Goal: Task Accomplishment & Management: Complete application form

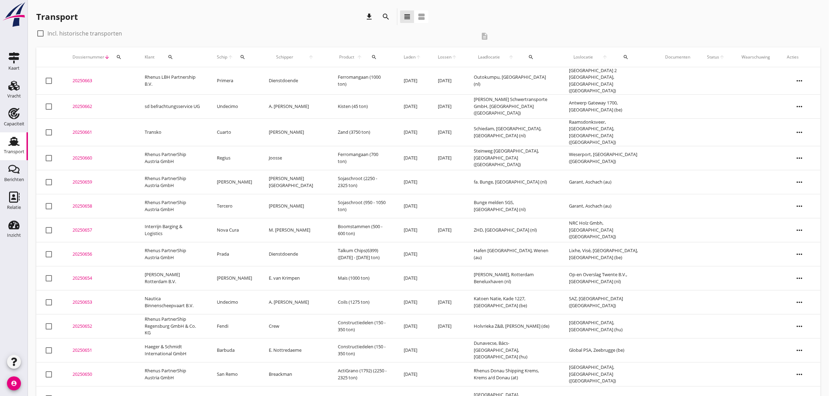
click at [607, 23] on div "Transport download search view_headline view_agenda" at bounding box center [428, 18] width 784 height 20
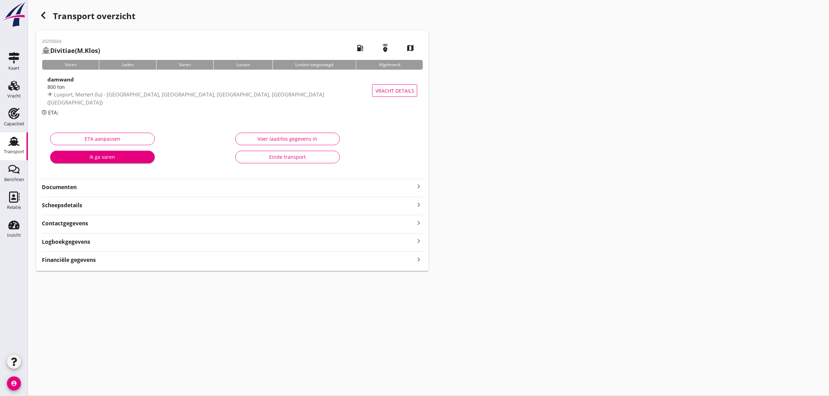
click at [64, 185] on strong "Documenten" at bounding box center [228, 187] width 373 height 8
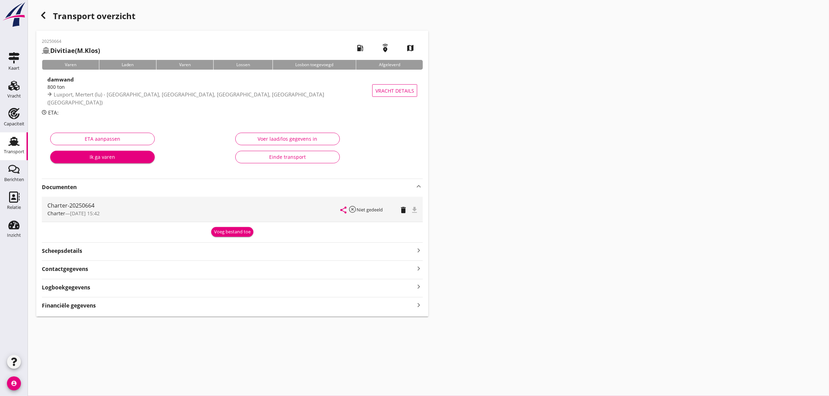
click at [58, 187] on strong "Documenten" at bounding box center [228, 187] width 373 height 8
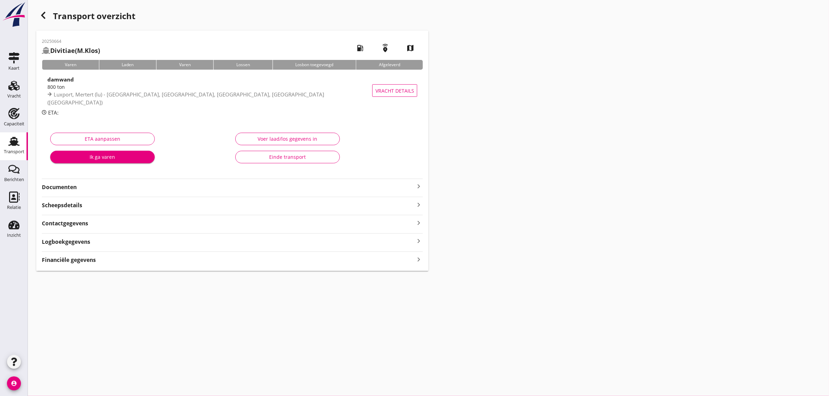
click at [43, 15] on use "button" at bounding box center [43, 15] width 4 height 7
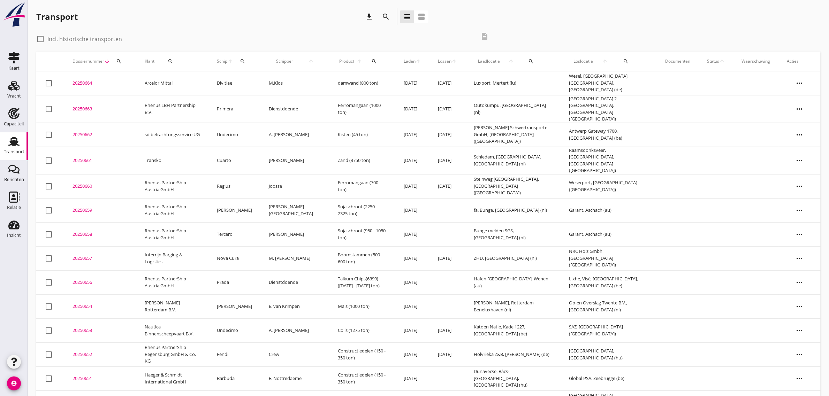
click at [164, 84] on td "Arcelor Mittal" at bounding box center [172, 83] width 72 height 24
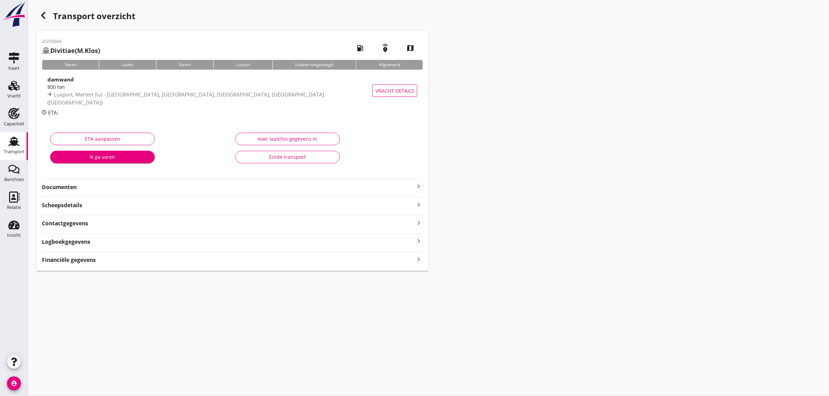
click at [62, 192] on div "20250664 Divitiae (M.Klos) local_gas_station emergency_share map Varen Laden Va…" at bounding box center [232, 151] width 392 height 241
click at [61, 189] on strong "Documenten" at bounding box center [228, 187] width 373 height 8
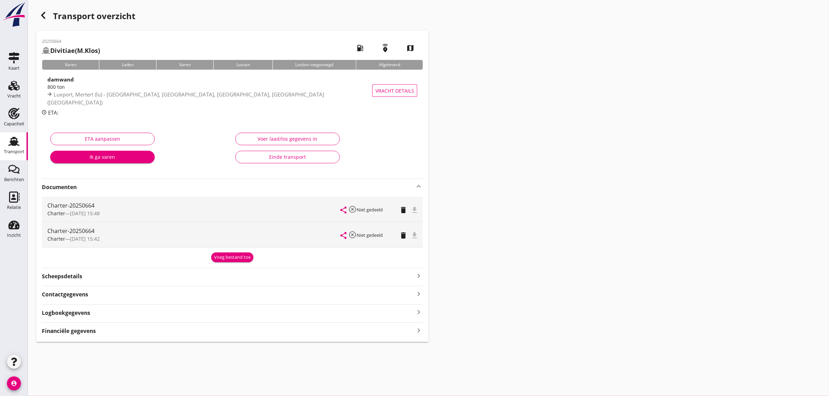
click at [61, 188] on strong "Documenten" at bounding box center [228, 187] width 373 height 8
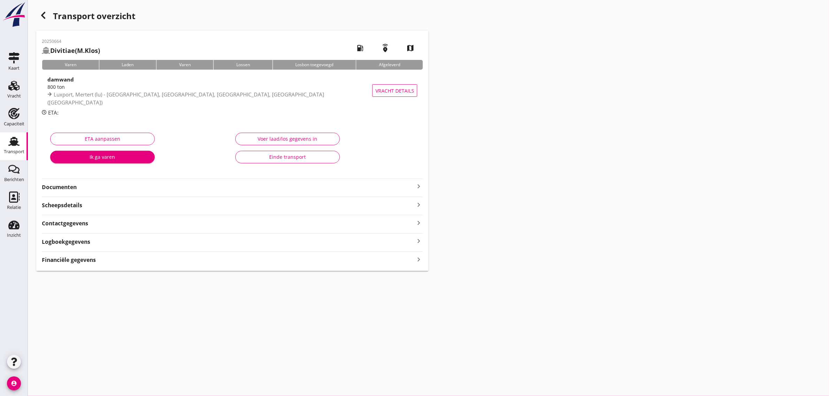
click at [46, 14] on icon "button" at bounding box center [43, 15] width 8 height 8
click at [67, 188] on strong "Documenten" at bounding box center [228, 187] width 373 height 8
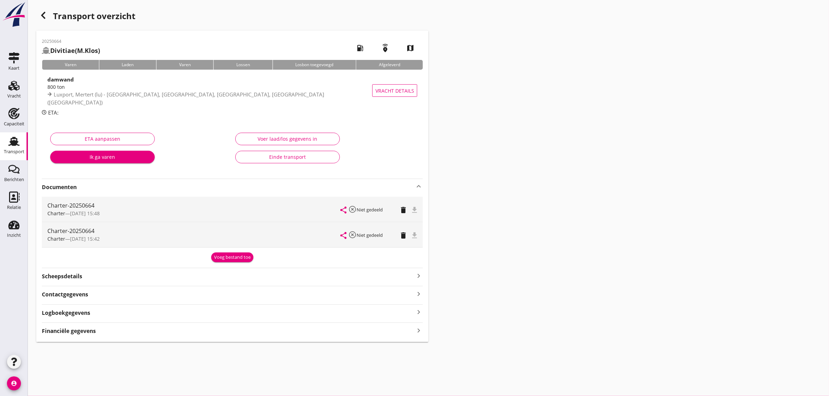
click at [67, 188] on strong "Documenten" at bounding box center [228, 187] width 373 height 8
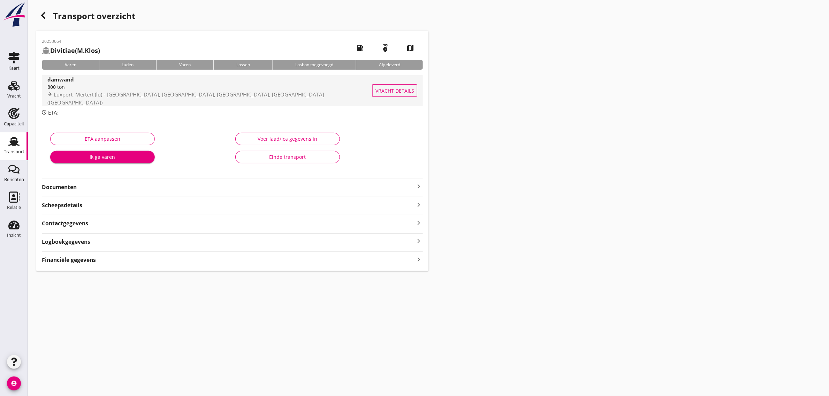
click at [62, 95] on span "Luxport, Mertert (lu) - [GEOGRAPHIC_DATA], [GEOGRAPHIC_DATA], [GEOGRAPHIC_DATA]…" at bounding box center [185, 98] width 277 height 15
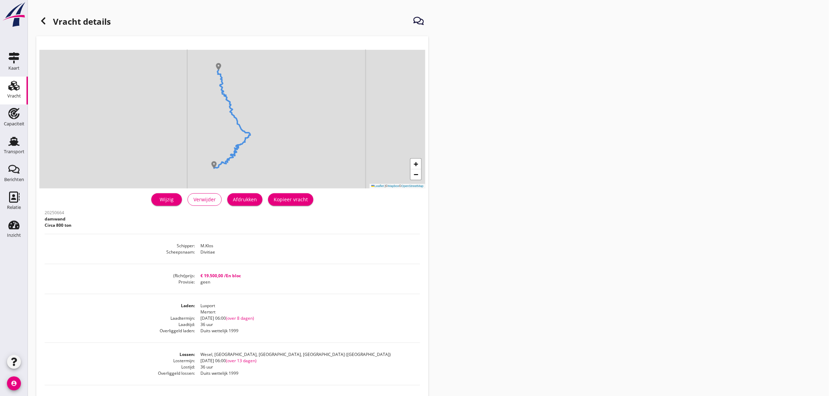
click at [165, 201] on div "Wijzig" at bounding box center [167, 199] width 20 height 7
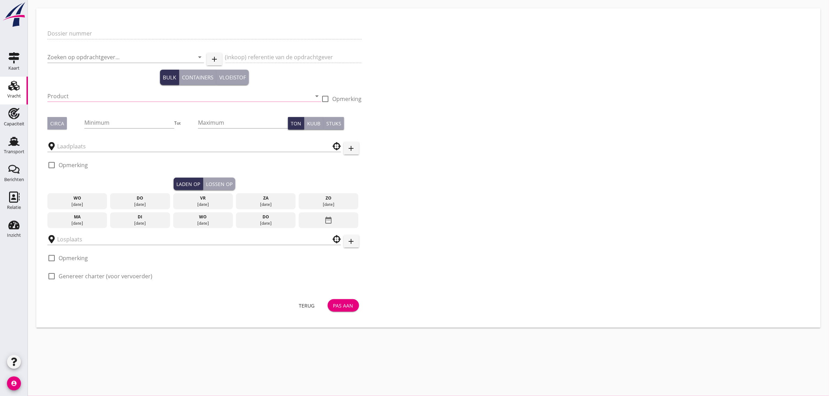
type input "20250664"
type input "Arcelor Mittal"
type input "damwand"
type input "800"
type input "Wesel, Kreis Wesel, North Rhine-Westphalia, Germany"
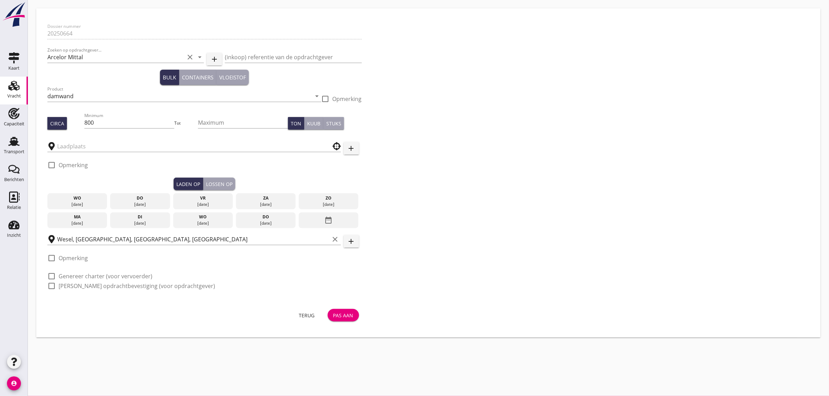
type input "Luxport"
checkbox input "true"
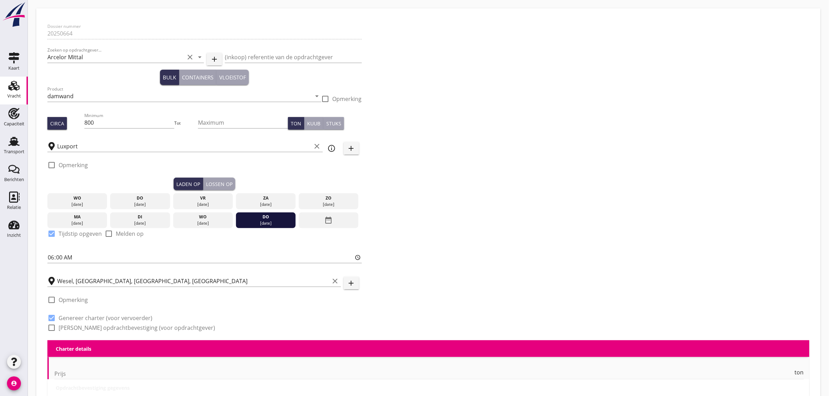
type input "19500"
type textarea "lengtes tot 24,5 meter"
radio input "false"
type input "36"
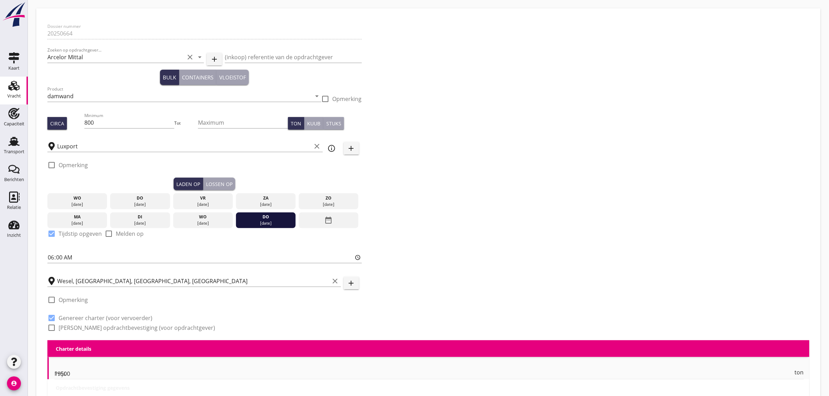
type input "36"
type input "0"
click at [105, 122] on input "800" at bounding box center [129, 122] width 90 height 11
type input "810"
click at [428, 170] on div "Dossier nummer 20250664 Zoeken op opdrachtgever... Arcelor Mittal clear arrow_d…" at bounding box center [429, 180] width 768 height 321
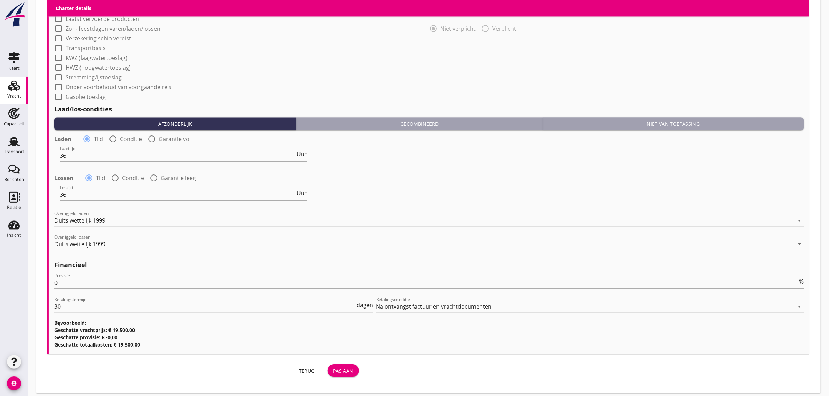
scroll to position [615, 0]
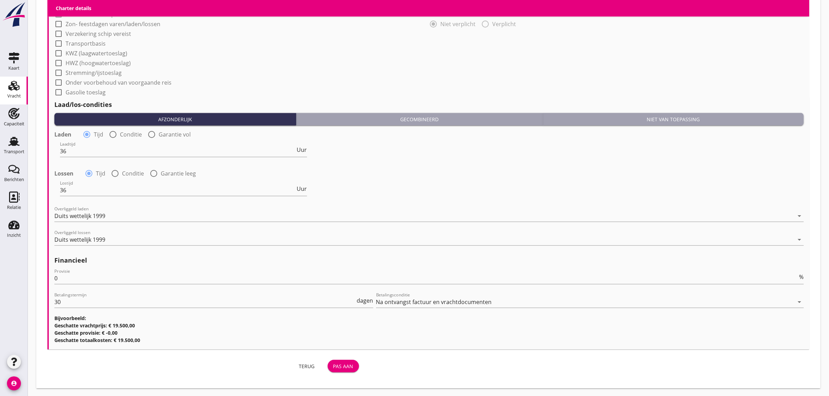
click at [341, 368] on div "Pas aan" at bounding box center [343, 366] width 20 height 7
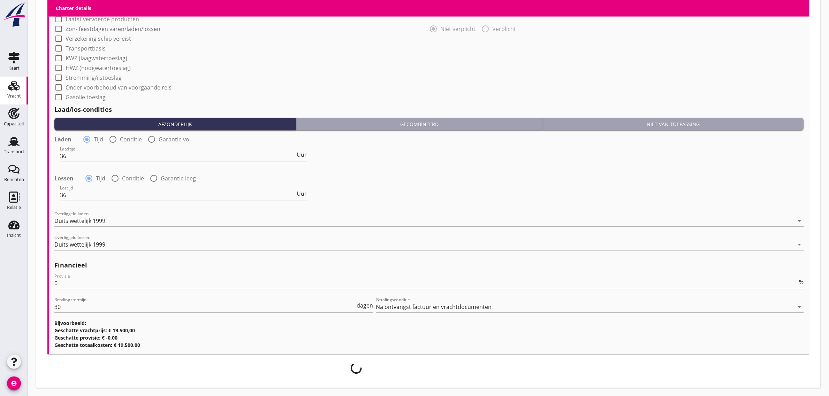
scroll to position [609, 0]
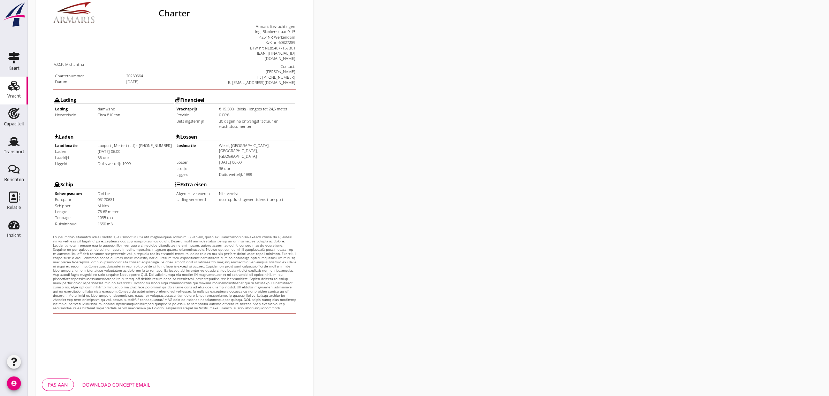
scroll to position [119, 0]
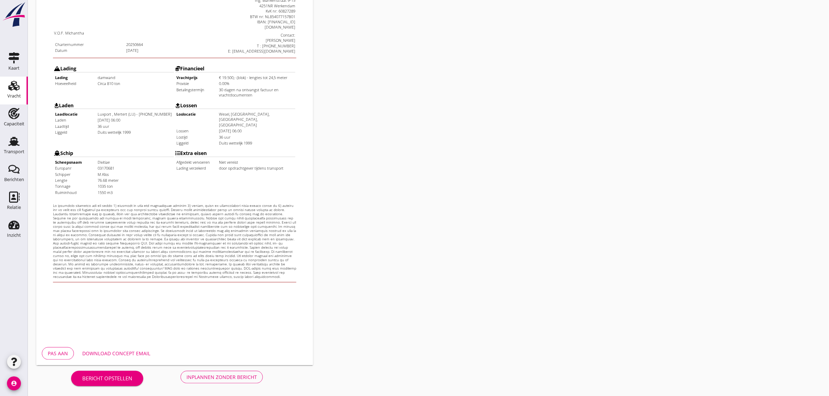
click at [208, 380] on div "Inplannen zonder bericht" at bounding box center [221, 377] width 70 height 7
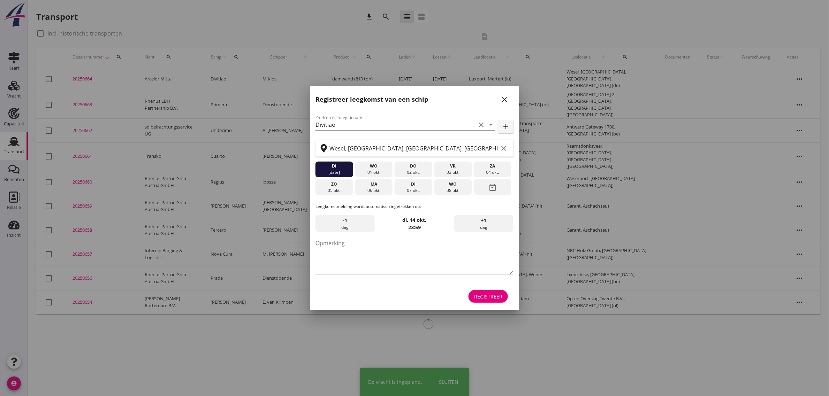
click at [487, 290] on div "Registreer" at bounding box center [414, 296] width 198 height 17
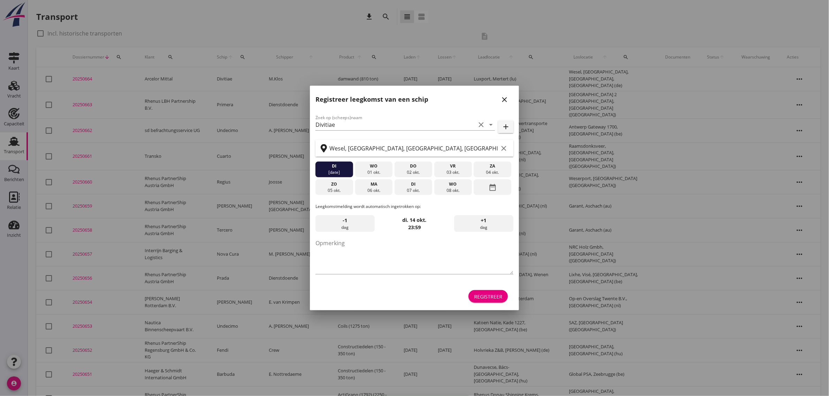
click at [489, 297] on div "Registreer" at bounding box center [488, 296] width 28 height 7
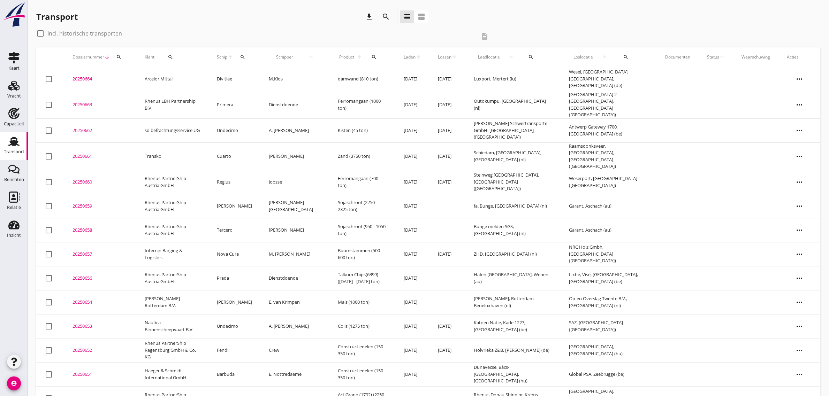
click at [161, 81] on td "Arcelor Mittal" at bounding box center [172, 79] width 72 height 24
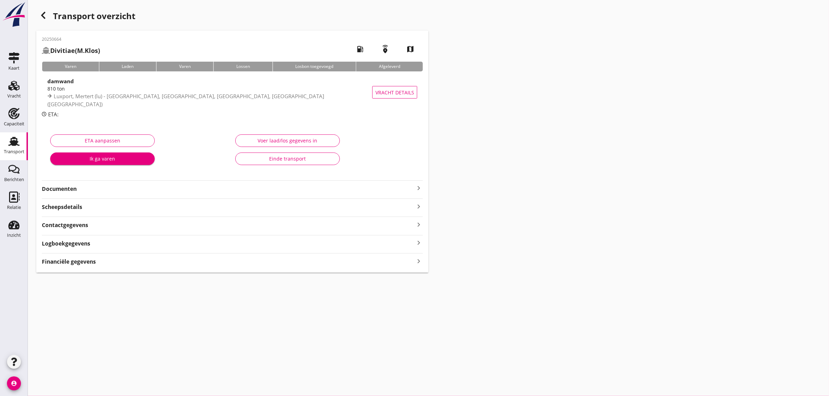
click at [63, 188] on strong "Documenten" at bounding box center [228, 189] width 373 height 8
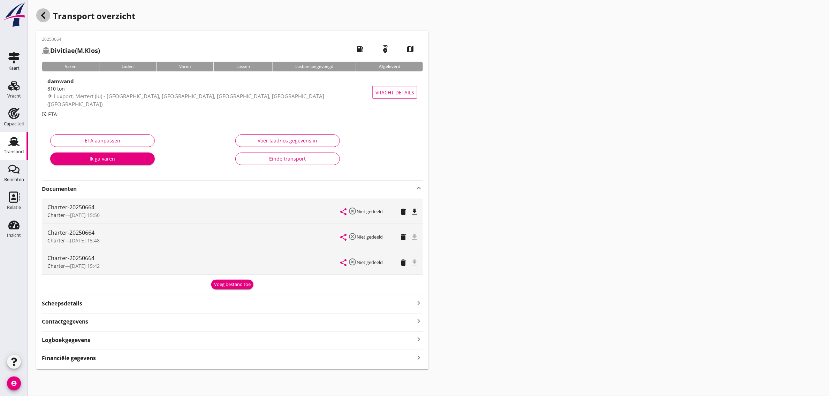
click at [39, 16] on icon "button" at bounding box center [43, 15] width 8 height 8
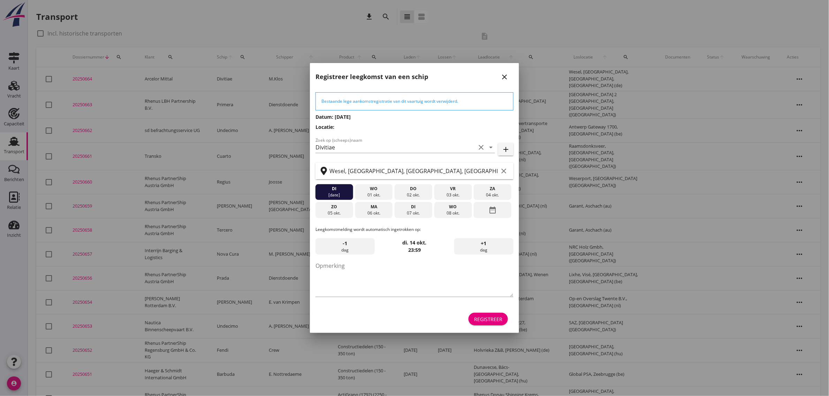
click at [479, 325] on button "Registreer" at bounding box center [487, 319] width 39 height 13
